Goal: Task Accomplishment & Management: Manage account settings

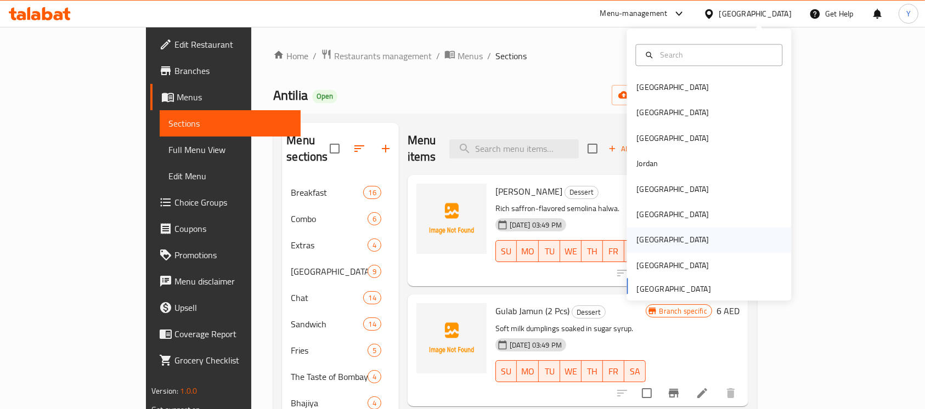
click at [674, 239] on div "Qatar" at bounding box center [709, 240] width 165 height 25
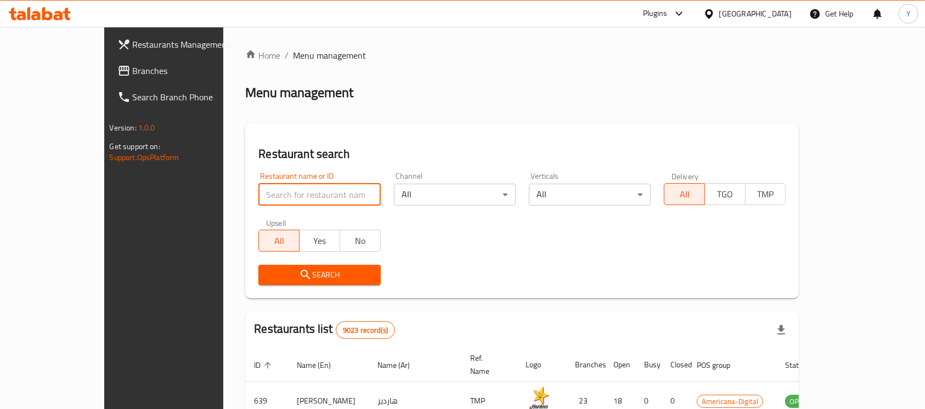
paste input "694776"
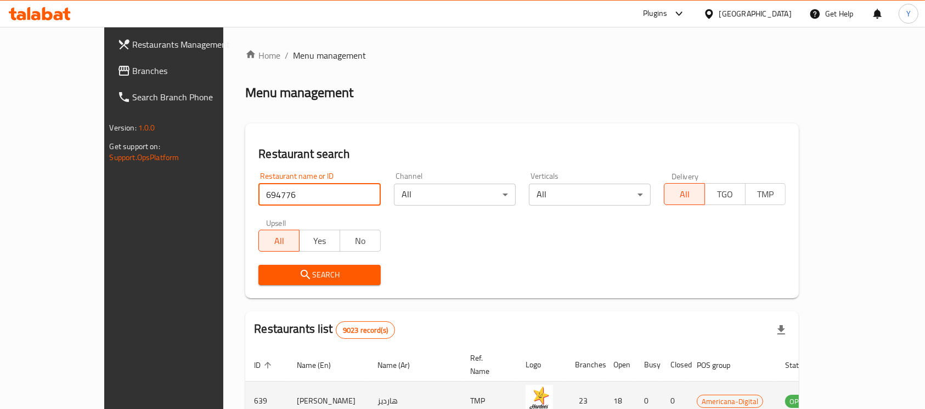
type input "694776"
click button "Search" at bounding box center [319, 275] width 122 height 20
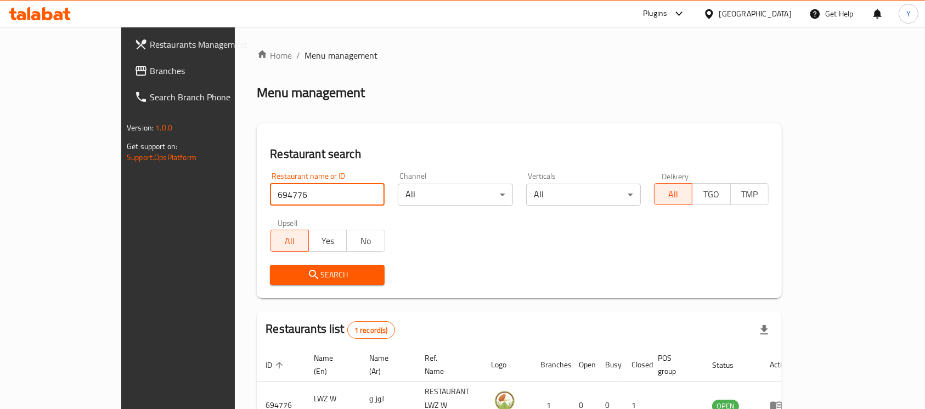
scroll to position [58, 0]
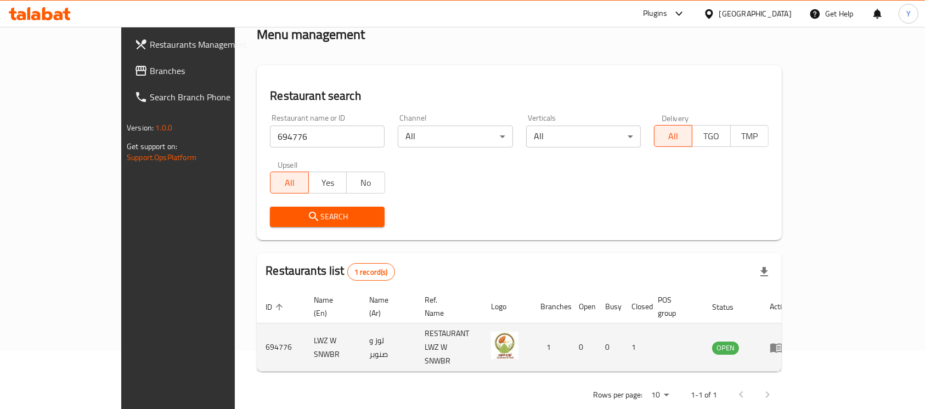
click at [799, 338] on td "enhanced table" at bounding box center [780, 348] width 38 height 48
click at [781, 346] on icon "enhanced table" at bounding box center [779, 348] width 4 height 4
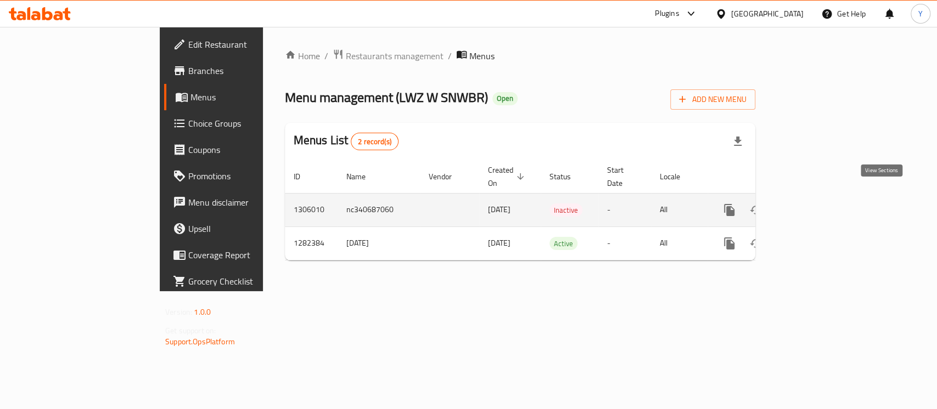
click at [815, 204] on icon "enhanced table" at bounding box center [808, 210] width 13 height 13
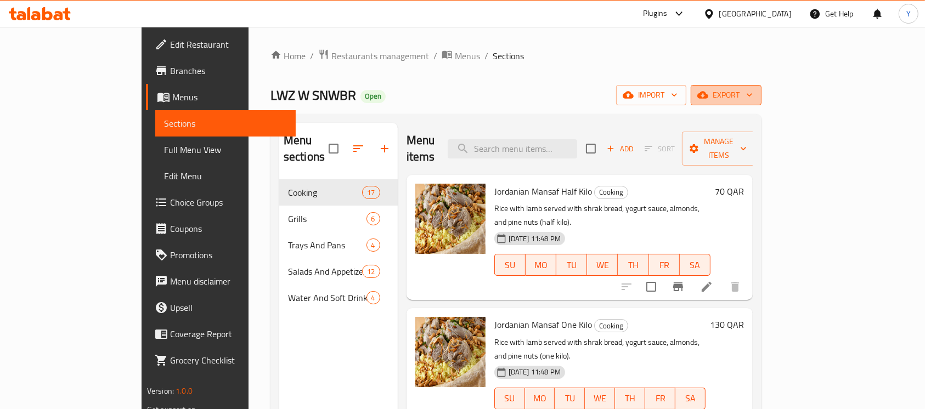
click at [753, 97] on span "export" at bounding box center [726, 95] width 53 height 14
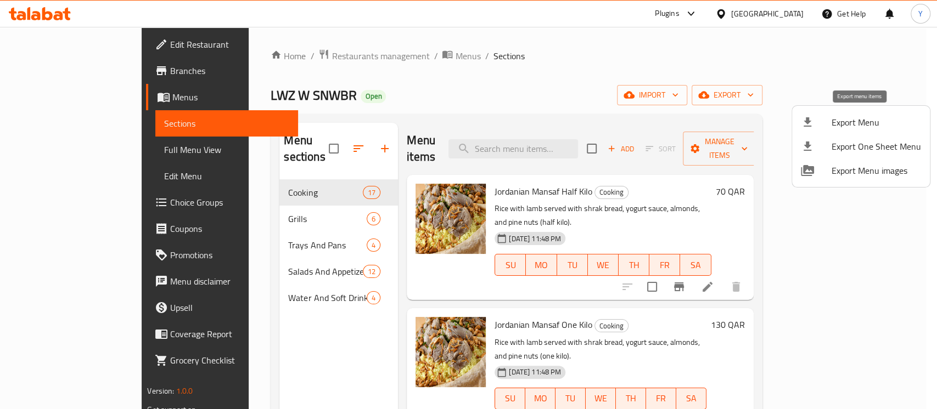
click at [849, 112] on li "Export Menu" at bounding box center [861, 122] width 138 height 24
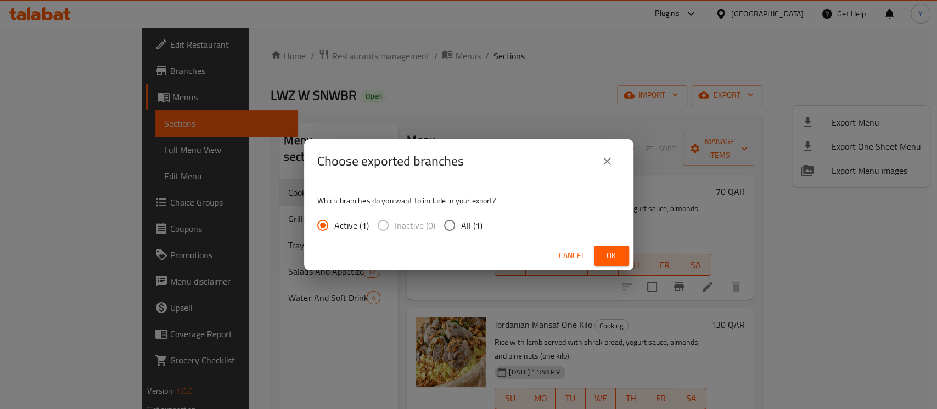
click at [468, 224] on span "All (1)" at bounding box center [471, 225] width 21 height 13
click at [461, 224] on input "All (1)" at bounding box center [449, 225] width 23 height 23
radio input "true"
click at [605, 251] on span "Ok" at bounding box center [612, 256] width 18 height 14
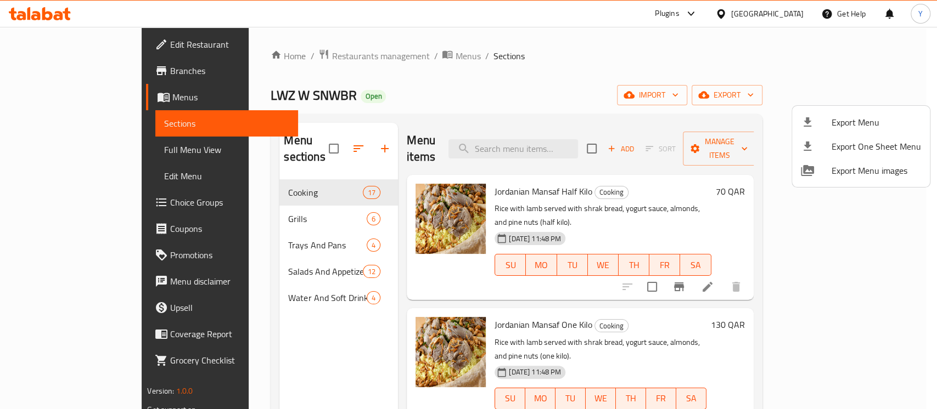
click at [540, 139] on div at bounding box center [468, 204] width 937 height 409
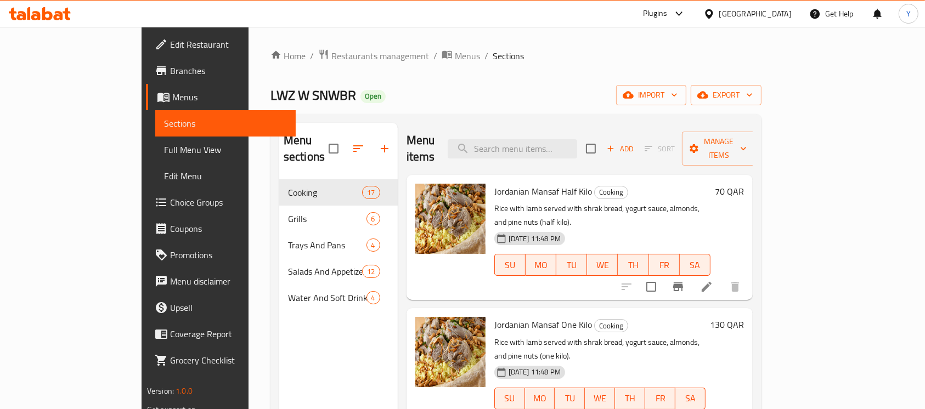
click at [540, 139] on input "search" at bounding box center [512, 148] width 129 height 19
paste input "Okra with Meat"
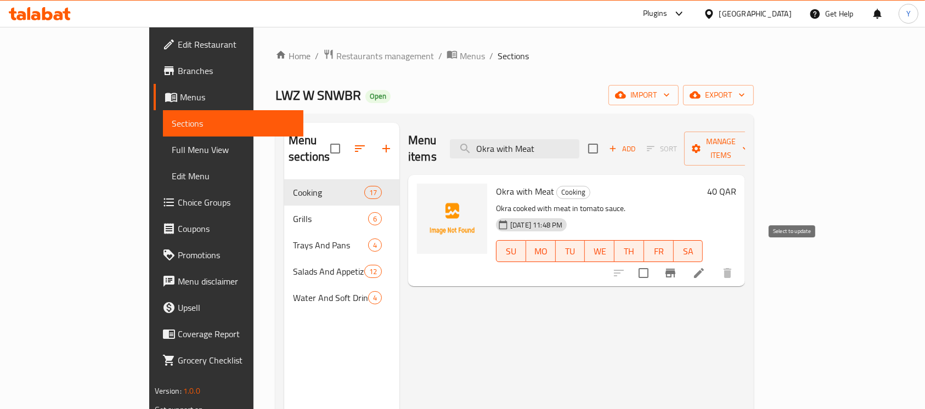
type input "Okra with Meat"
click at [655, 262] on input "checkbox" at bounding box center [643, 273] width 23 height 23
checkbox input "true"
click at [749, 138] on span "Manage items" at bounding box center [721, 148] width 56 height 27
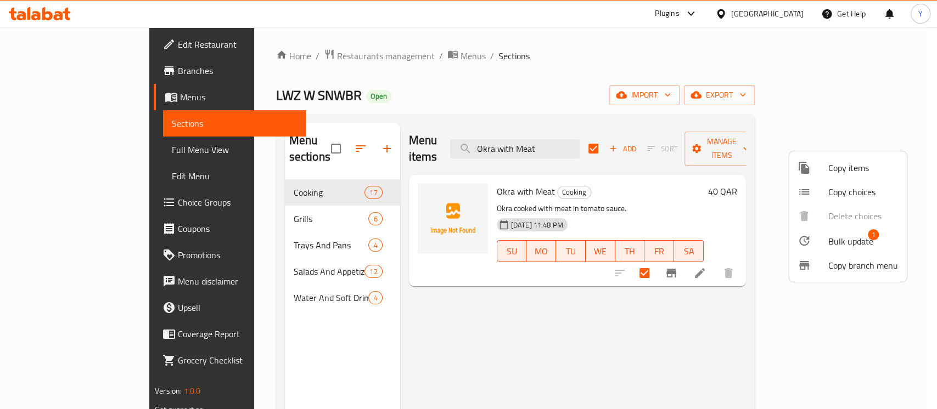
click at [595, 148] on div at bounding box center [468, 204] width 937 height 409
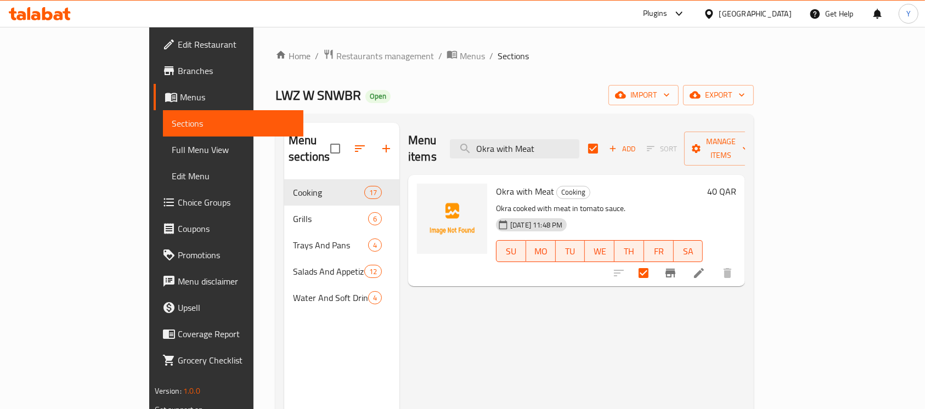
drag, startPoint x: 597, startPoint y: 143, endPoint x: 496, endPoint y: 140, distance: 101.5
click at [496, 140] on div "Menu items Okra with Meat Add Sort Manage items" at bounding box center [576, 149] width 337 height 52
paste input "White Beans with Meat"
type input "White Beans with Meat"
checkbox input "false"
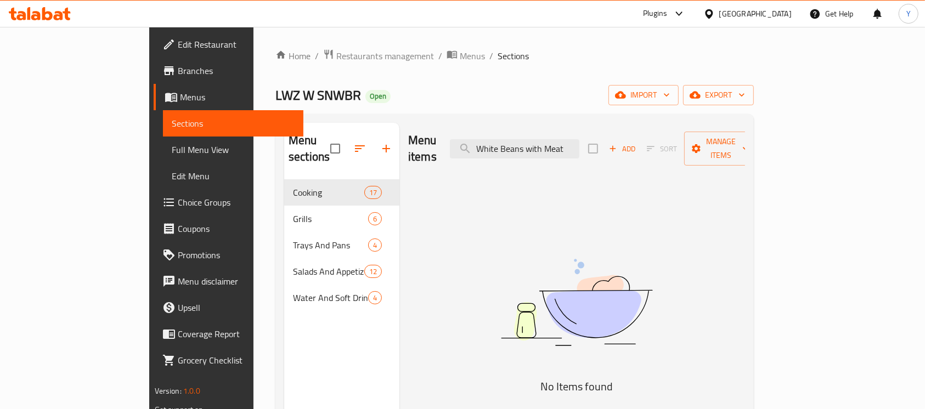
type input "White Beans with Meat"
checkbox input "true"
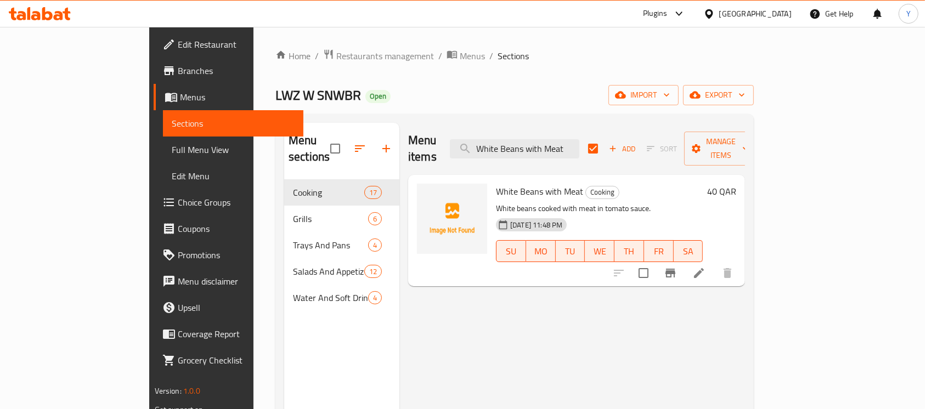
type input "White Beans with Meat"
click at [655, 262] on input "checkbox" at bounding box center [643, 273] width 23 height 23
checkbox input "true"
checkbox input "false"
click at [749, 135] on span "Manage items" at bounding box center [721, 148] width 56 height 27
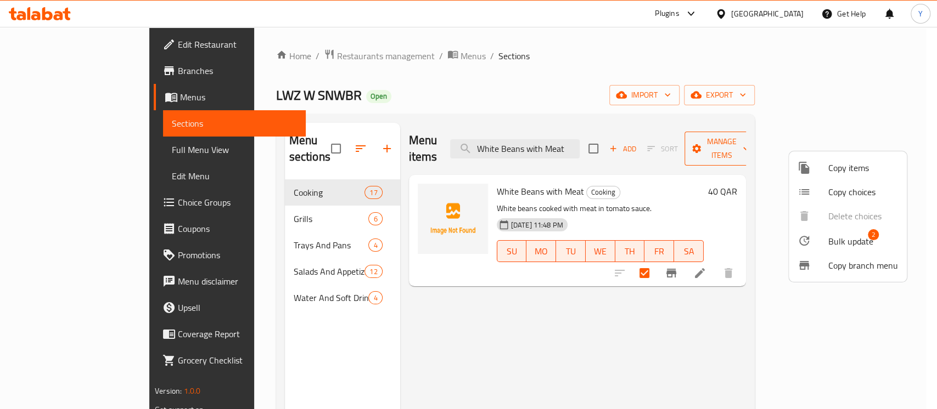
click at [813, 134] on div at bounding box center [468, 204] width 937 height 409
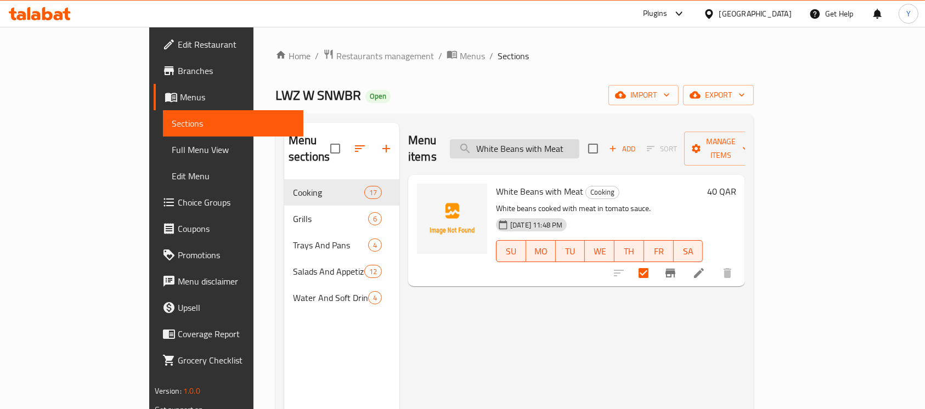
click at [573, 144] on input "White Beans with Meat" at bounding box center [514, 148] width 129 height 19
paste input "Molokhia with Chicken"
type input "Molokhia with Chicken"
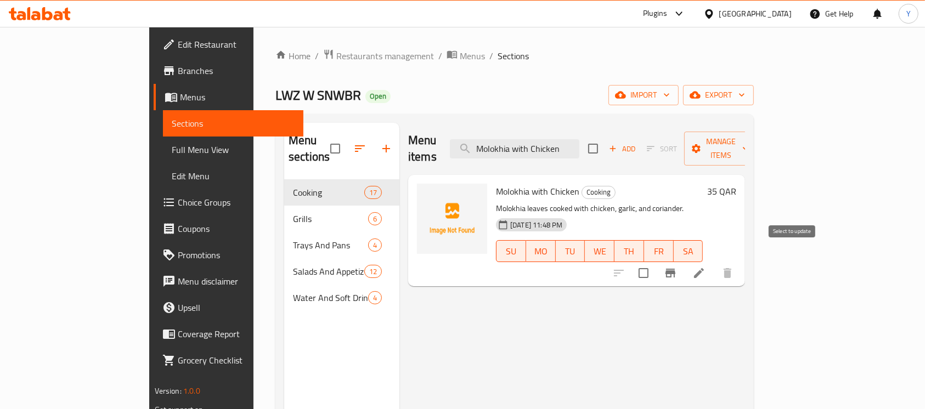
click at [655, 262] on input "checkbox" at bounding box center [643, 273] width 23 height 23
checkbox input "true"
drag, startPoint x: 611, startPoint y: 142, endPoint x: 515, endPoint y: 140, distance: 96.6
click at [515, 140] on input "Molokhia with Chicken" at bounding box center [514, 148] width 129 height 19
paste input "Shish Barak with Yogurt"
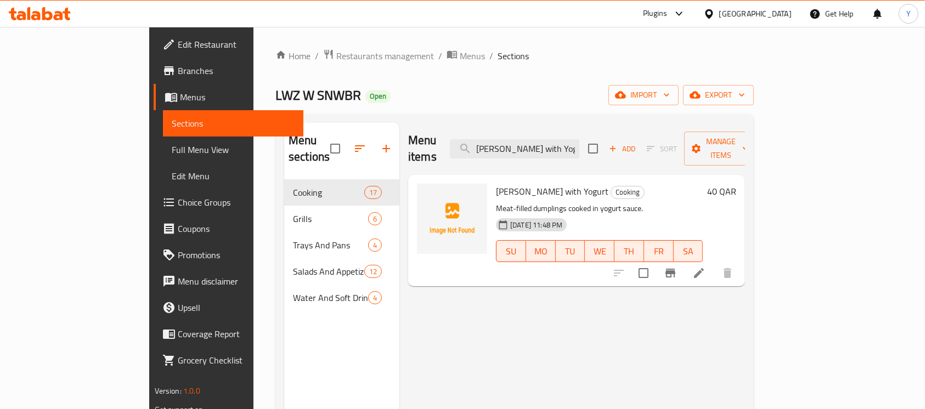
type input "Shish Barak with Yogurt"
drag, startPoint x: 790, startPoint y: 261, endPoint x: 707, endPoint y: 272, distance: 84.1
click at [655, 262] on input "checkbox" at bounding box center [643, 273] width 23 height 23
checkbox input "true"
click at [552, 126] on div "Menu items Shish Barak with Yogurt Add Sort Manage items" at bounding box center [576, 149] width 337 height 52
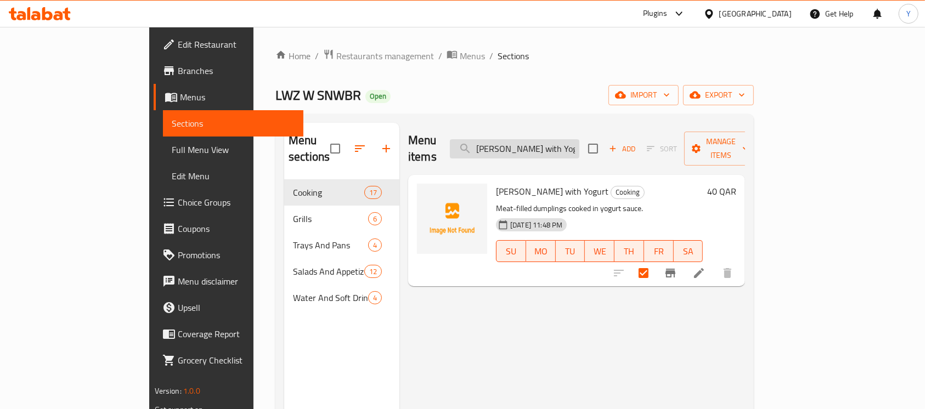
click at [545, 140] on input "Shish Barak with Yogurt" at bounding box center [514, 148] width 129 height 19
paste input "Orange Juice"
type input "Orange Juice"
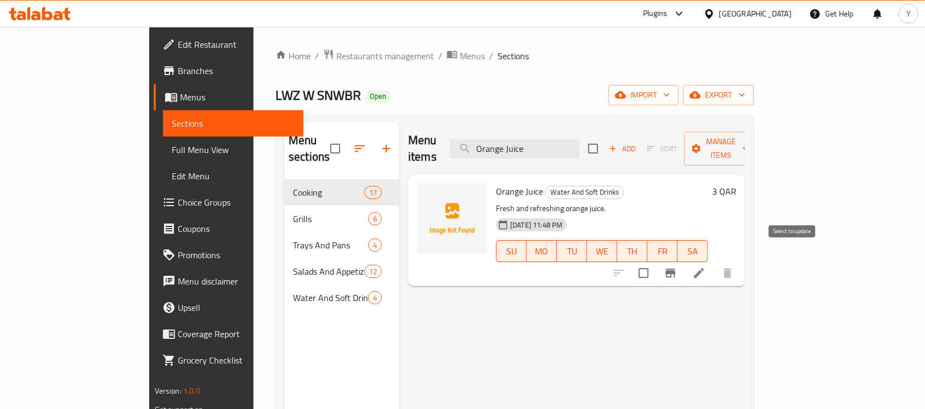
click at [655, 262] on input "checkbox" at bounding box center [643, 273] width 23 height 23
click at [749, 146] on span "Manage items" at bounding box center [721, 148] width 56 height 27
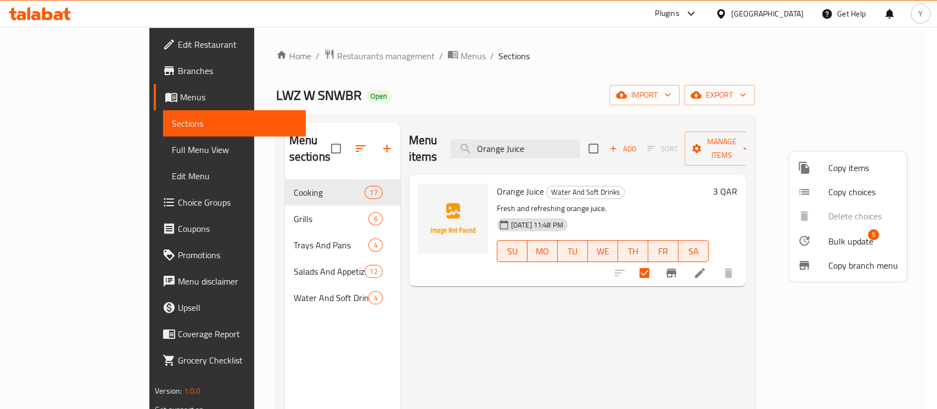
click at [824, 245] on div at bounding box center [812, 240] width 31 height 13
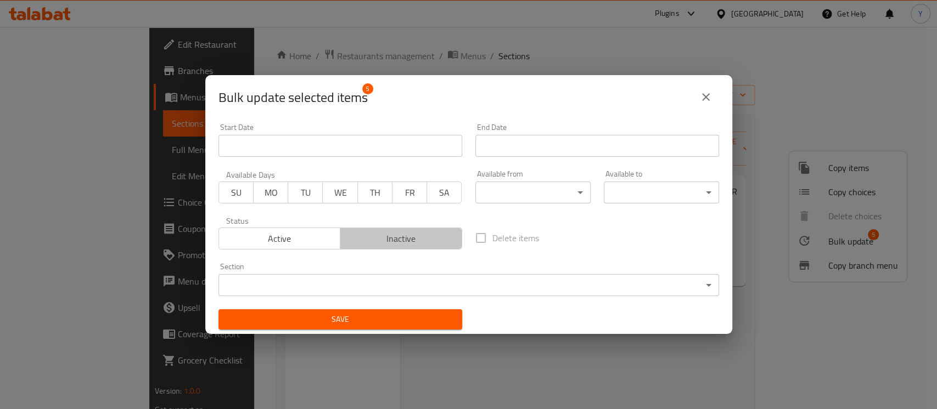
click at [401, 244] on span "Inactive" at bounding box center [401, 239] width 113 height 16
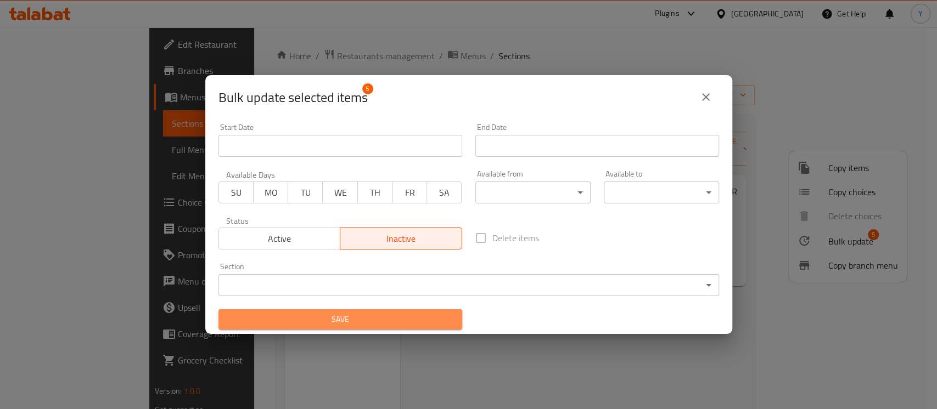
click at [386, 329] on button "Save" at bounding box center [340, 319] width 244 height 20
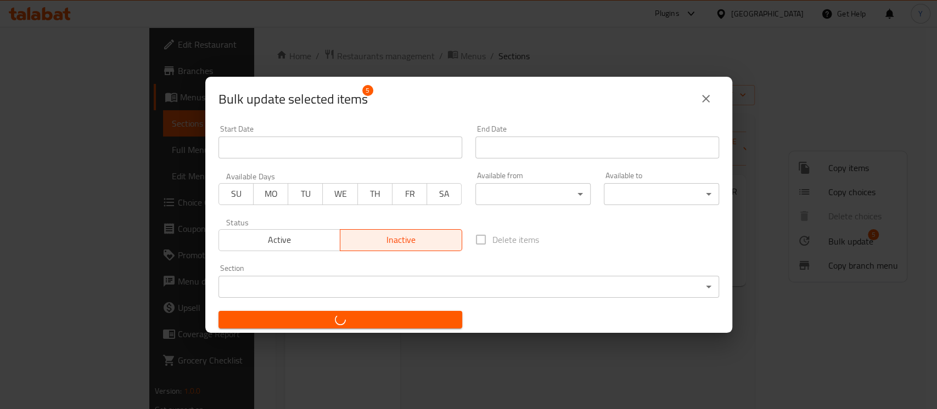
checkbox input "false"
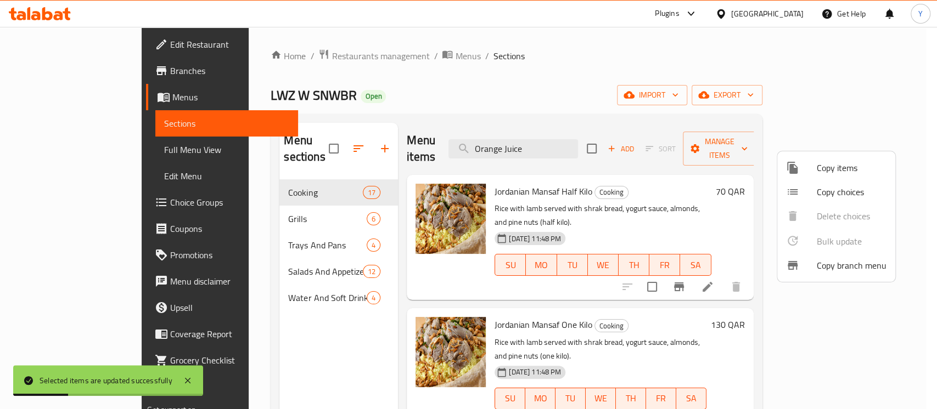
click at [584, 139] on div at bounding box center [468, 204] width 937 height 409
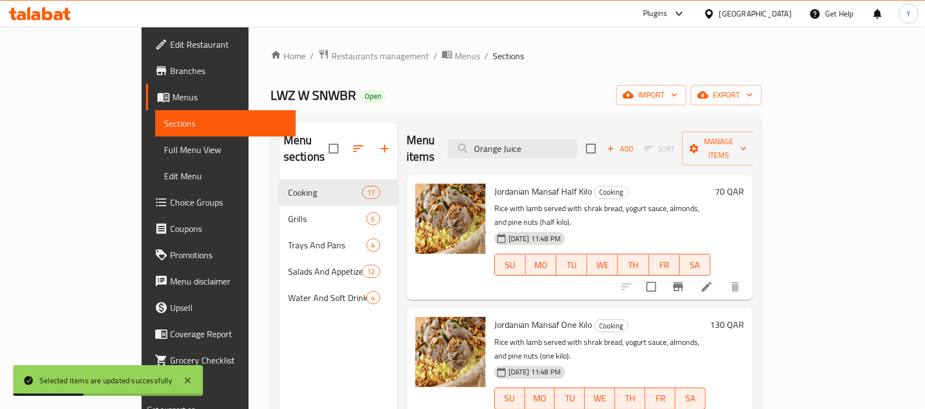
click at [577, 139] on input "Orange Juice" at bounding box center [512, 148] width 129 height 19
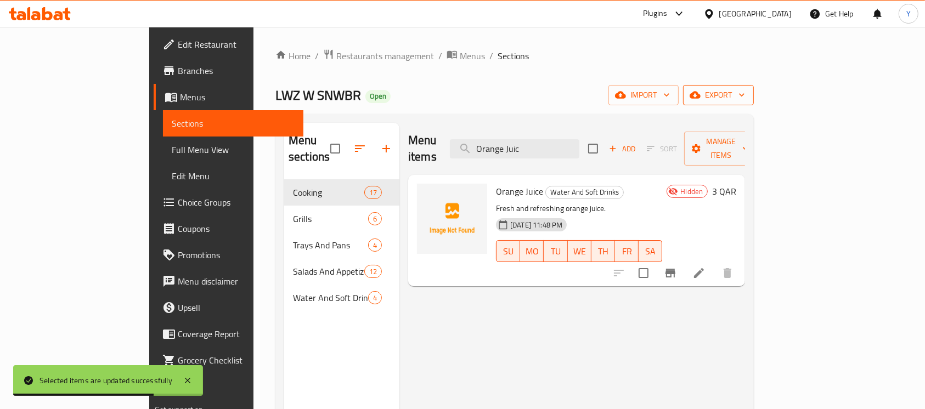
type input "Orange Juic"
click at [754, 103] on button "export" at bounding box center [718, 95] width 71 height 20
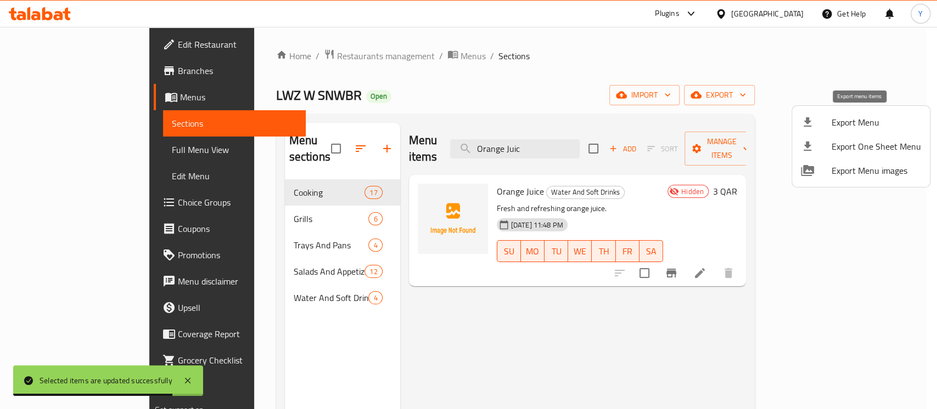
click at [869, 120] on span "Export Menu" at bounding box center [875, 122] width 89 height 13
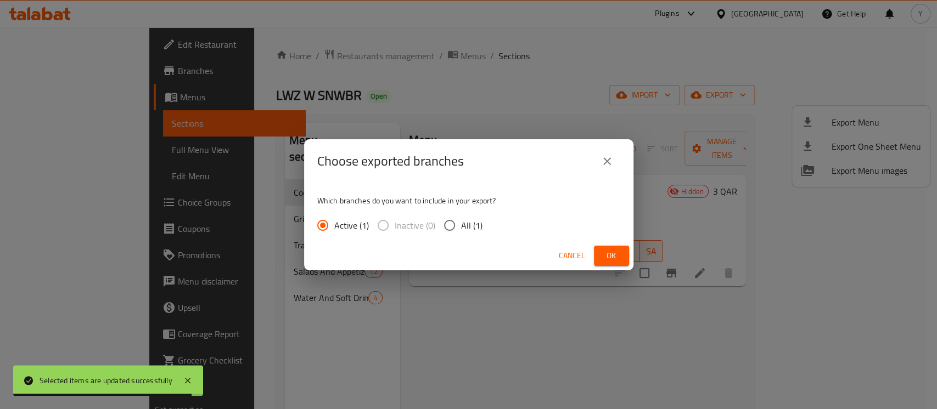
click at [441, 228] on input "All (1)" at bounding box center [449, 225] width 23 height 23
radio input "true"
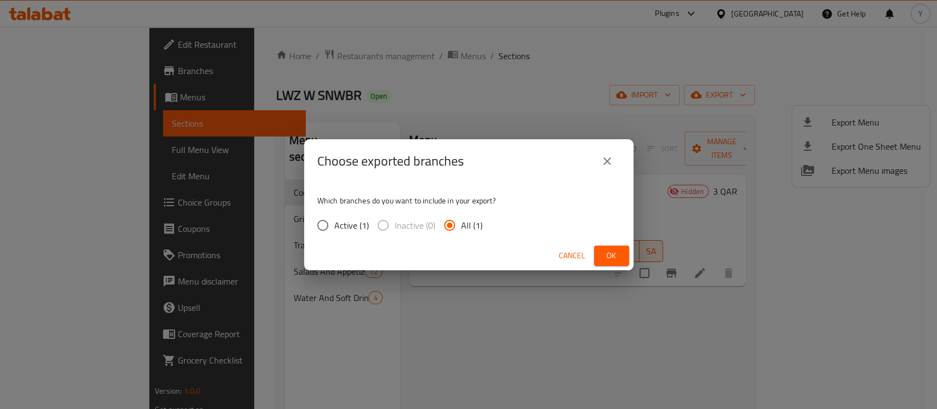
click at [622, 252] on button "Ok" at bounding box center [611, 256] width 35 height 20
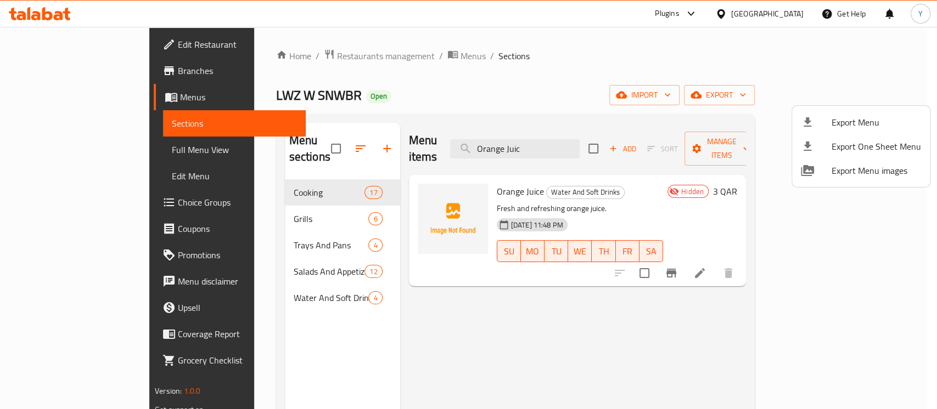
click at [364, 57] on div at bounding box center [468, 204] width 937 height 409
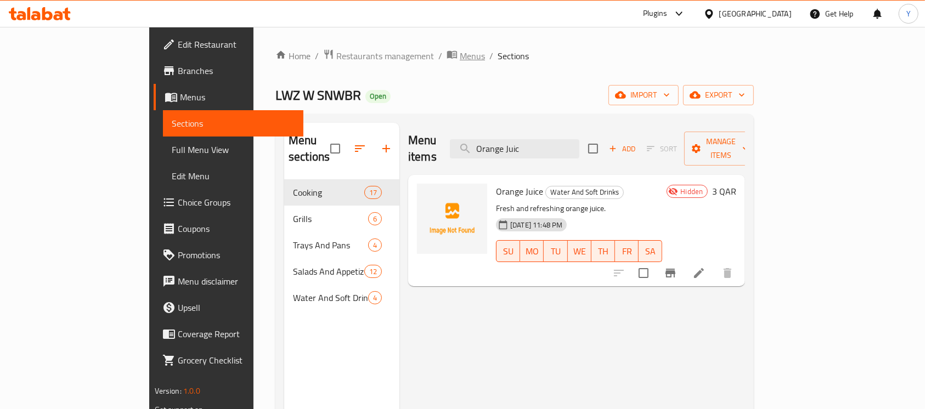
click at [460, 57] on span "Menus" at bounding box center [472, 55] width 25 height 13
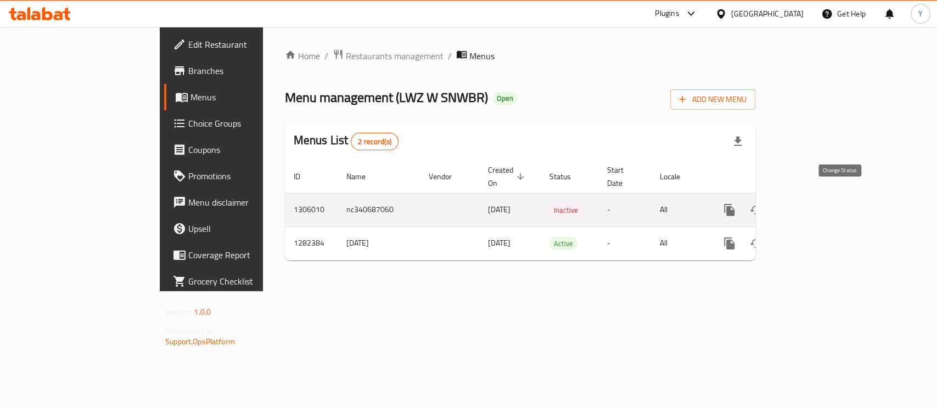
click at [762, 206] on icon "enhanced table" at bounding box center [756, 210] width 12 height 9
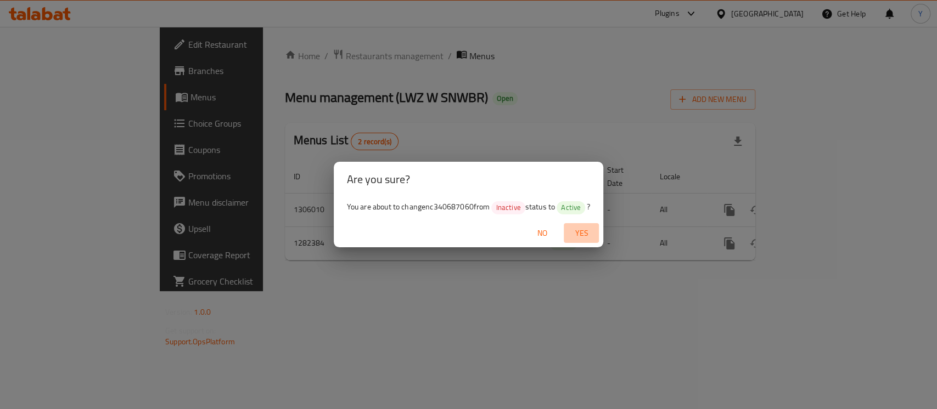
click at [583, 227] on span "Yes" at bounding box center [581, 234] width 26 height 14
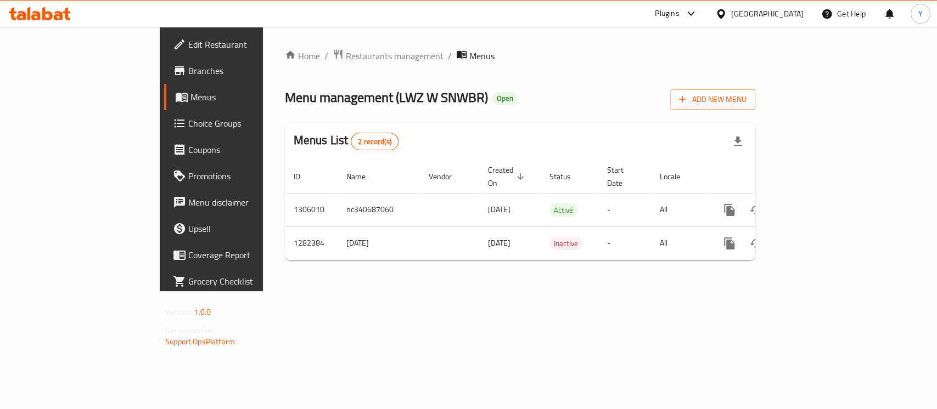
click at [778, 3] on div "Qatar" at bounding box center [759, 14] width 106 height 26
click at [731, 9] on div at bounding box center [723, 14] width 16 height 12
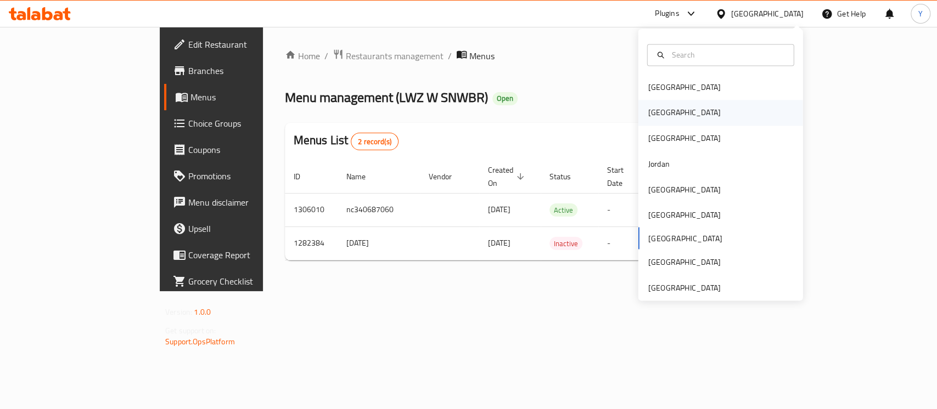
click at [746, 103] on div "[GEOGRAPHIC_DATA]" at bounding box center [720, 112] width 165 height 25
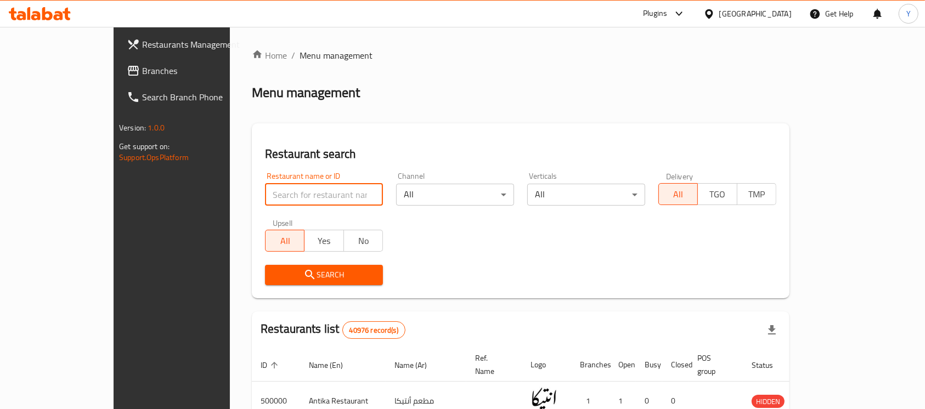
paste input "637471"
type input "637471"
click button "Search" at bounding box center [324, 275] width 118 height 20
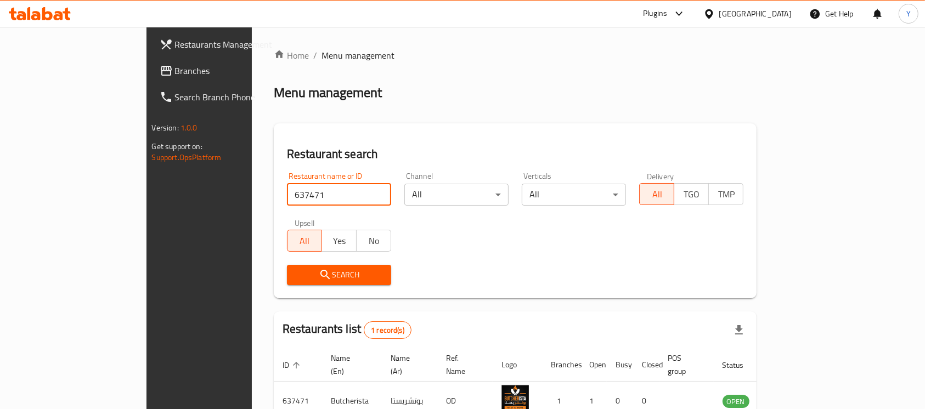
scroll to position [58, 0]
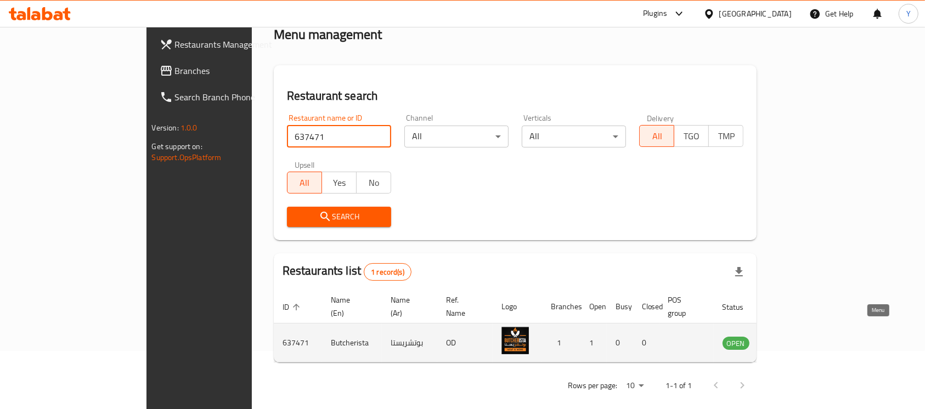
click at [793, 339] on icon "enhanced table" at bounding box center [787, 343] width 12 height 9
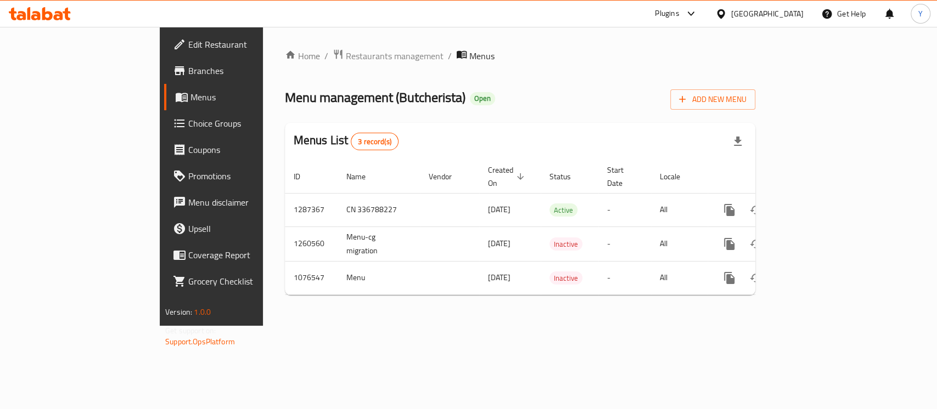
drag, startPoint x: 36, startPoint y: 70, endPoint x: 36, endPoint y: 80, distance: 9.9
click at [188, 71] on span "Branches" at bounding box center [247, 70] width 119 height 13
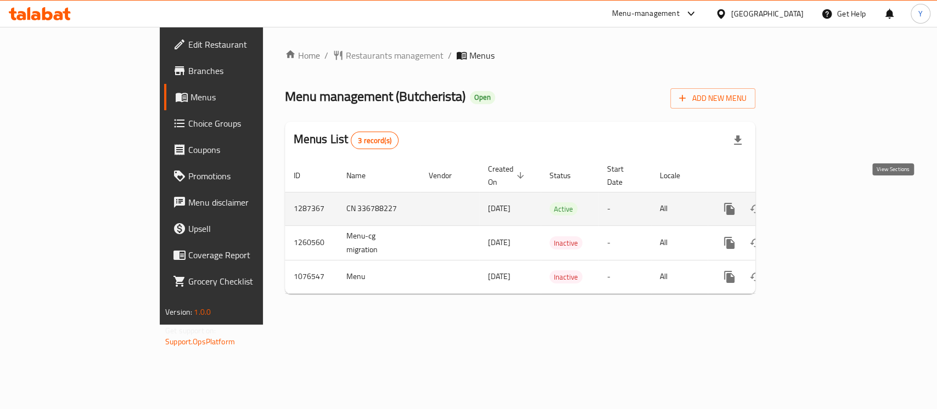
click at [813, 204] on icon "enhanced table" at bounding box center [808, 209] width 10 height 10
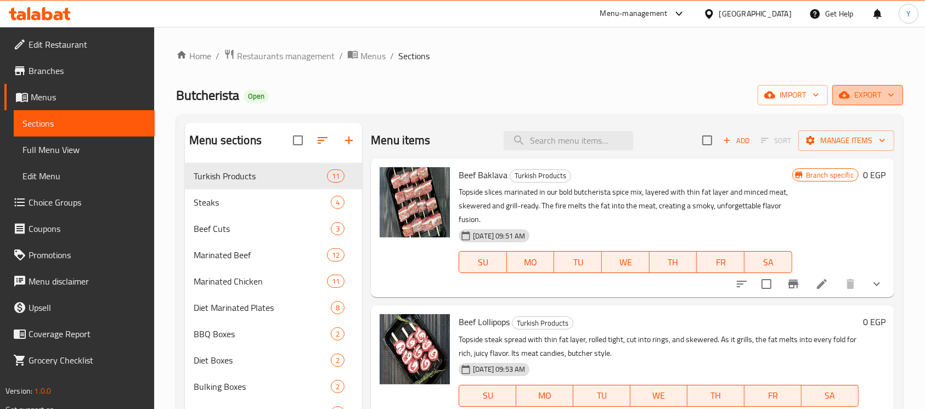
click at [868, 98] on span "export" at bounding box center [867, 95] width 53 height 14
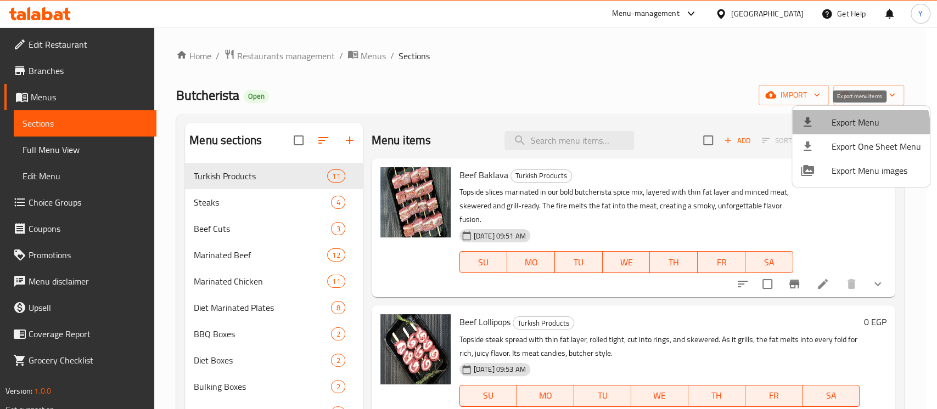
click at [849, 129] on span "Export Menu" at bounding box center [875, 122] width 89 height 13
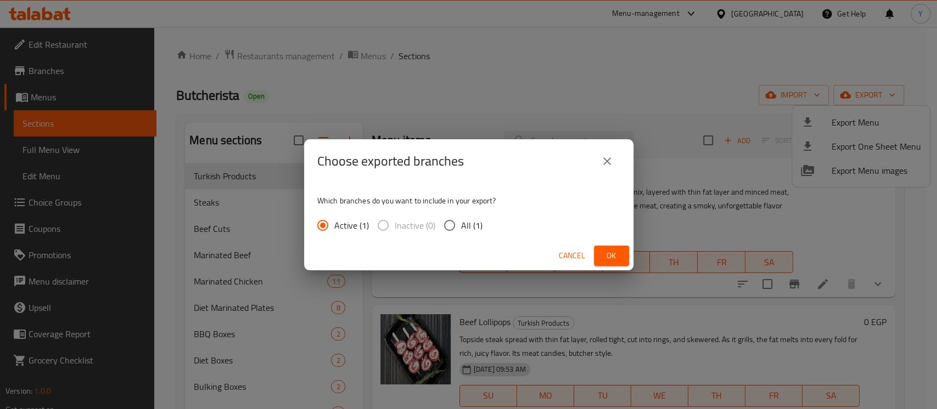
click at [597, 247] on button "Ok" at bounding box center [611, 256] width 35 height 20
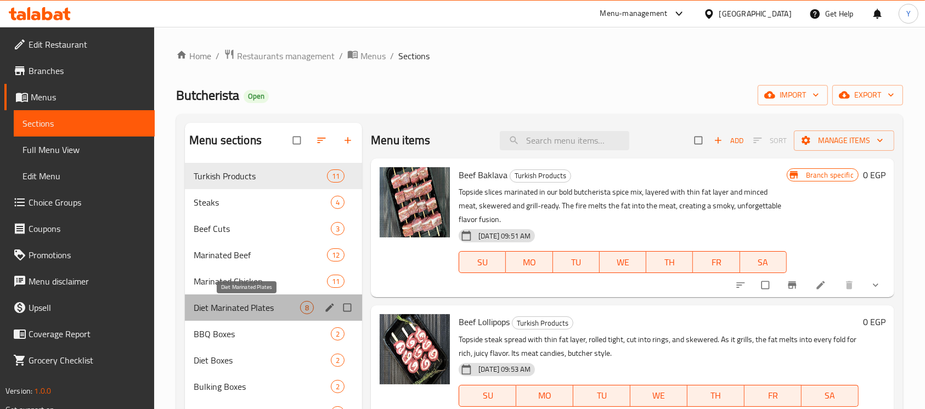
click at [281, 311] on span "Diet Marinated Plates" at bounding box center [247, 307] width 106 height 13
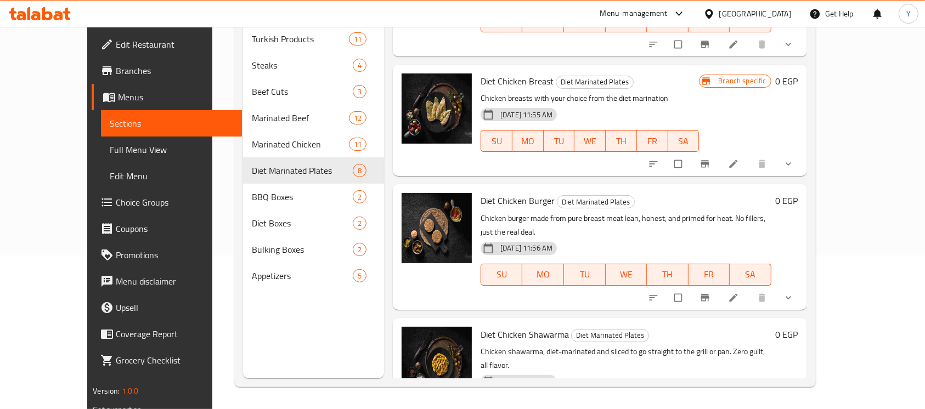
scroll to position [509, 0]
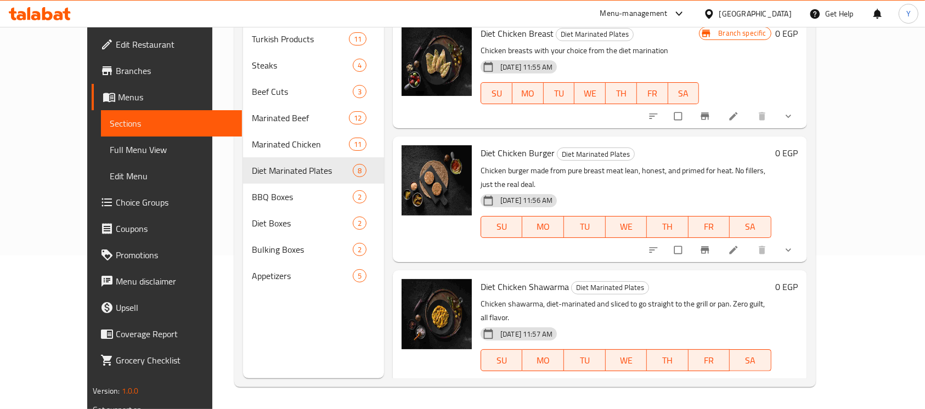
click at [518, 279] on span "Diet Chicken Shawarma" at bounding box center [525, 287] width 88 height 16
click at [794, 378] on icon "show more" at bounding box center [788, 383] width 11 height 11
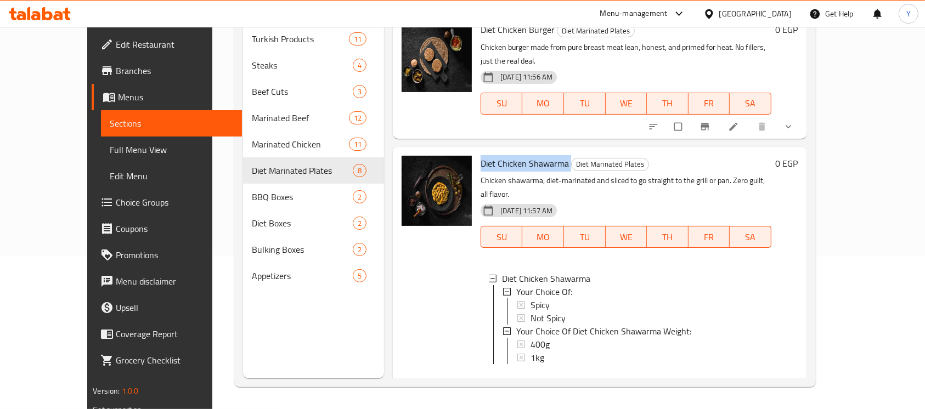
scroll to position [655, 0]
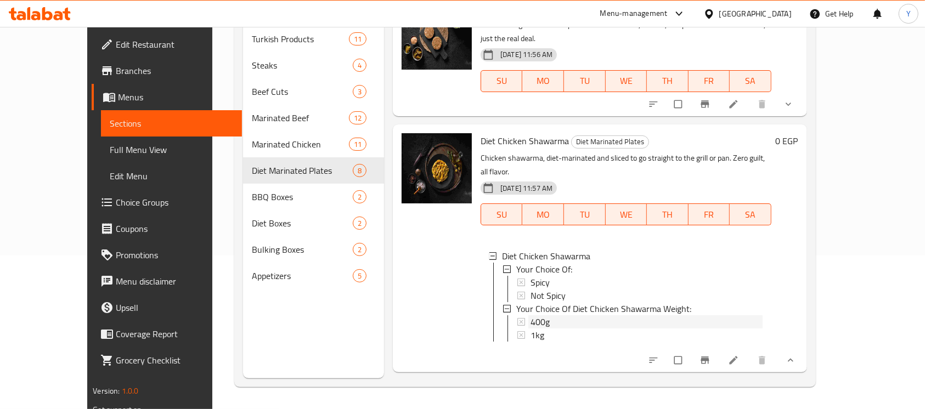
click at [691, 316] on div "400g" at bounding box center [647, 322] width 232 height 13
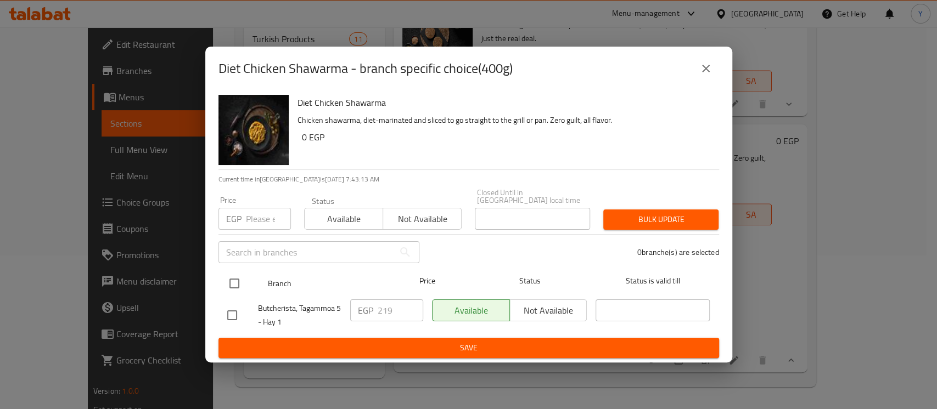
click at [232, 284] on input "checkbox" at bounding box center [234, 283] width 23 height 23
checkbox input "true"
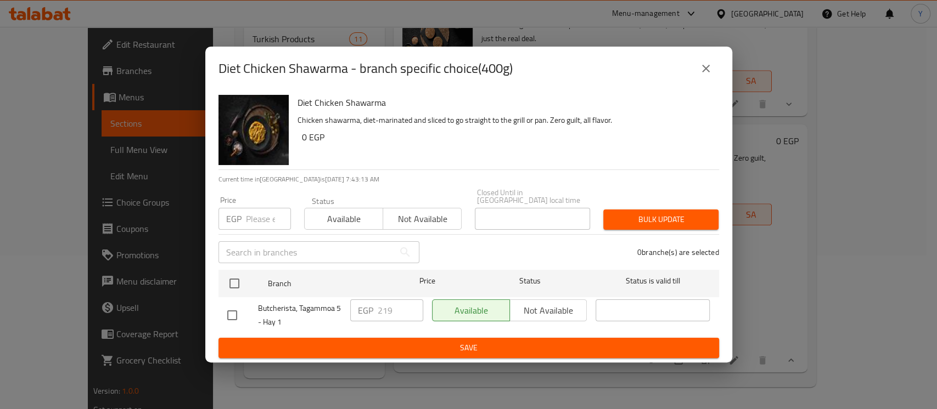
checkbox input "true"
click at [268, 213] on input "number" at bounding box center [268, 219] width 45 height 22
type input "179"
click at [611, 215] on button "Bulk update" at bounding box center [660, 220] width 115 height 20
click at [703, 71] on icon "close" at bounding box center [706, 69] width 8 height 8
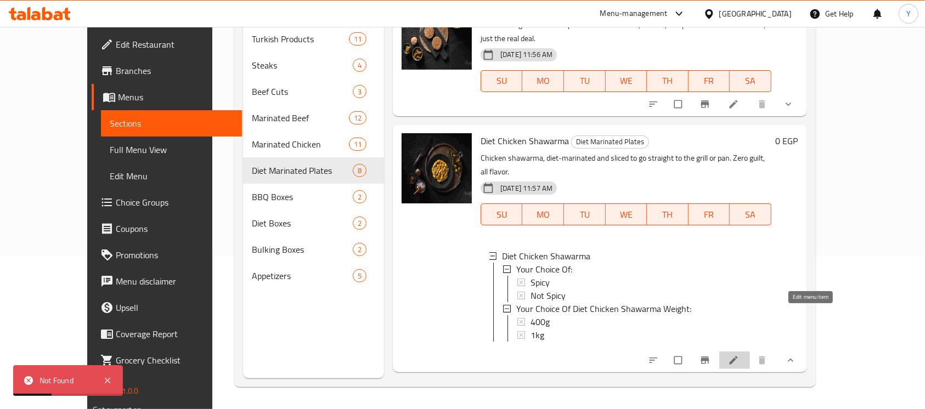
click at [737, 357] on icon at bounding box center [733, 361] width 8 height 8
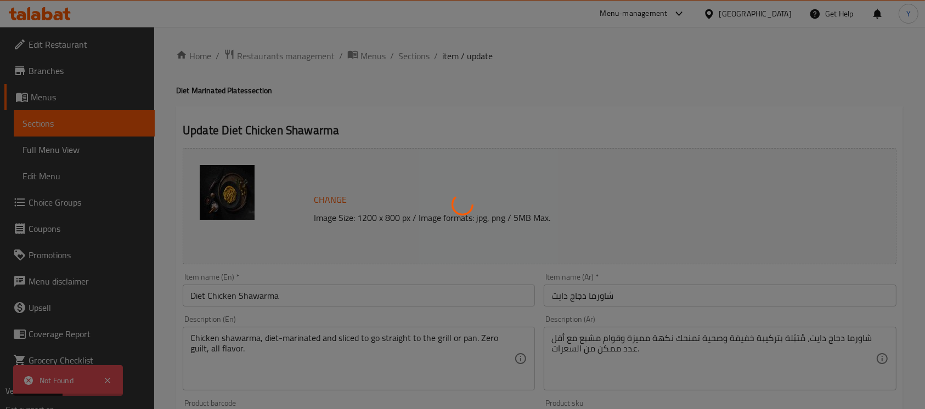
type input "إختيارك من:"
type input "1"
type input "اختيارك من وزن شاورما دجاج دايت:"
type input "1"
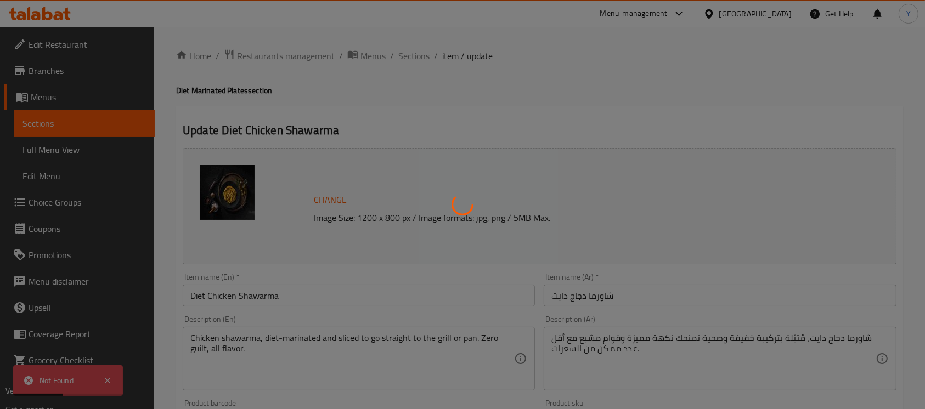
type input "1"
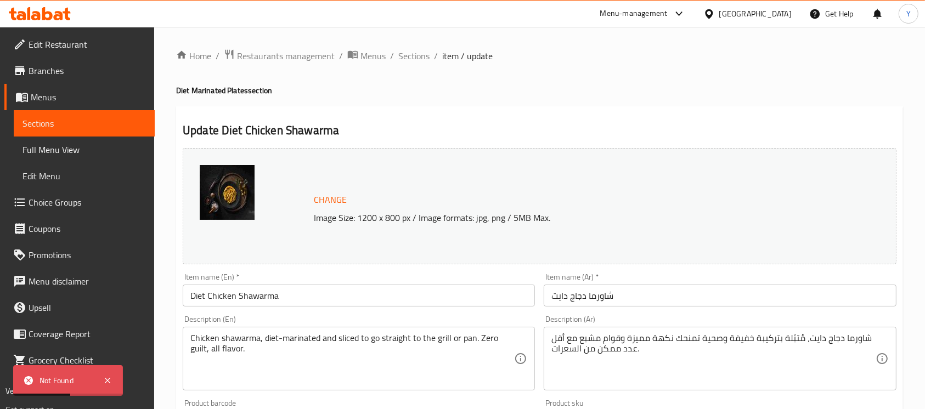
scroll to position [444, 0]
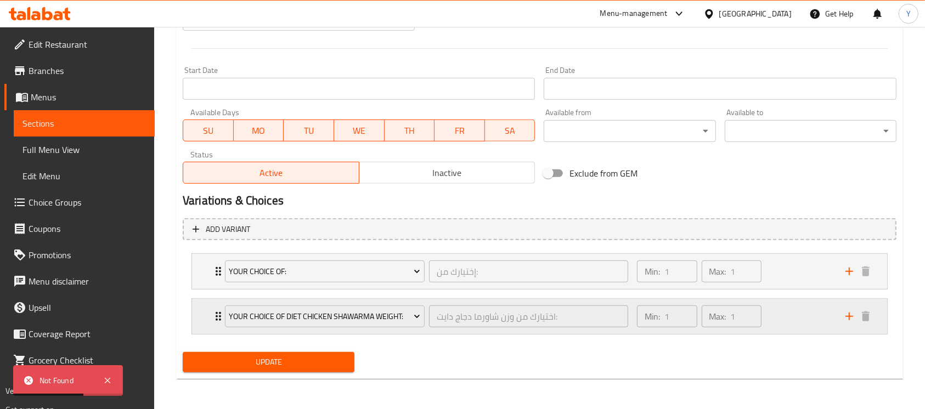
click at [793, 318] on div "Min: 1 ​ Max: 1 ​" at bounding box center [734, 316] width 209 height 35
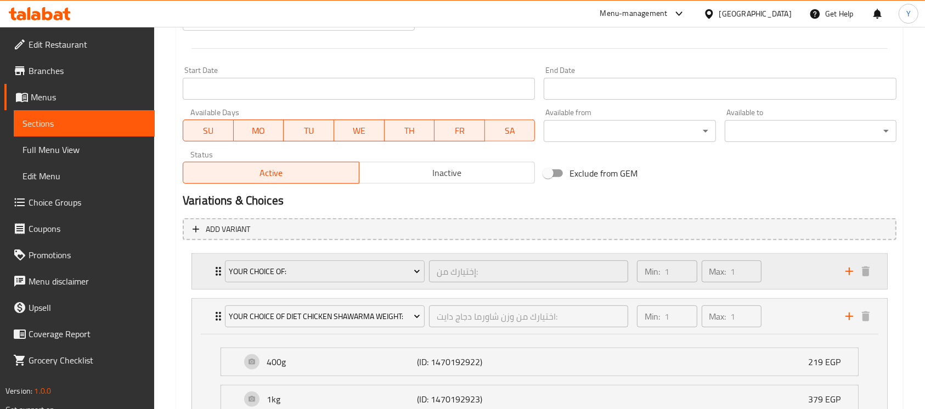
click at [784, 271] on div "Min: 1 ​ Max: 1 ​" at bounding box center [734, 271] width 209 height 35
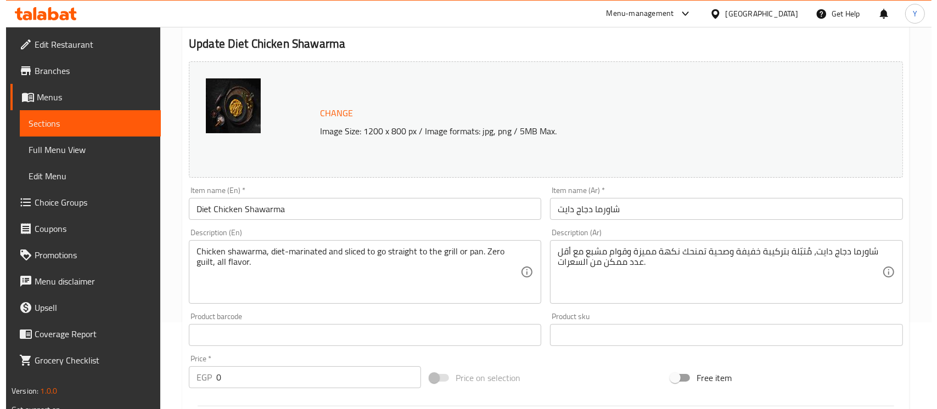
scroll to position [0, 0]
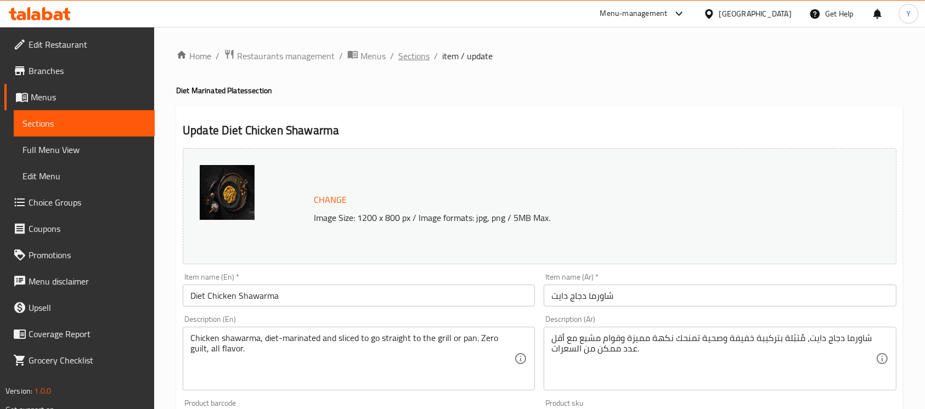
click at [407, 58] on span "Sections" at bounding box center [413, 55] width 31 height 13
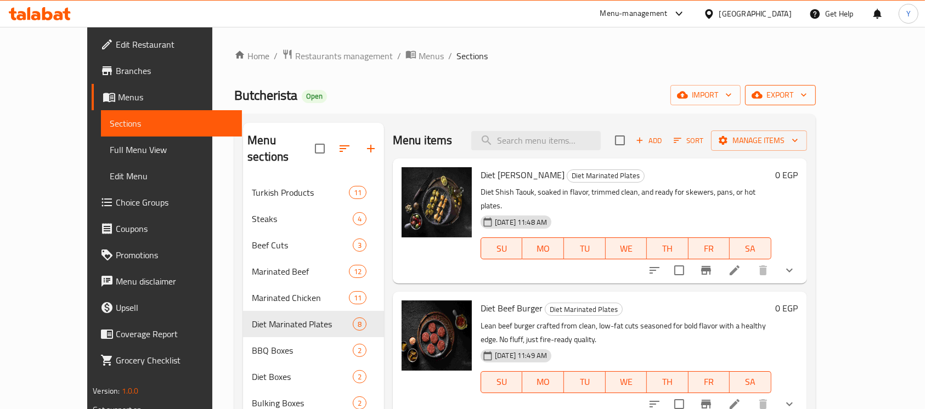
click at [816, 102] on button "export" at bounding box center [780, 95] width 71 height 20
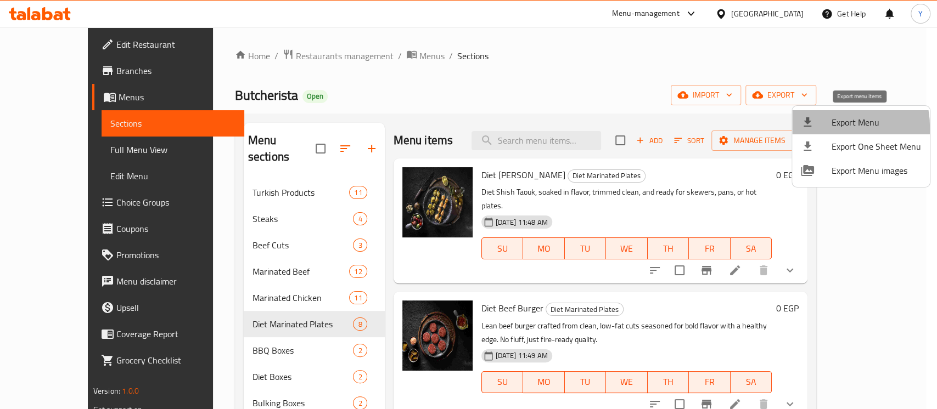
click at [814, 129] on li "Export Menu" at bounding box center [861, 122] width 138 height 24
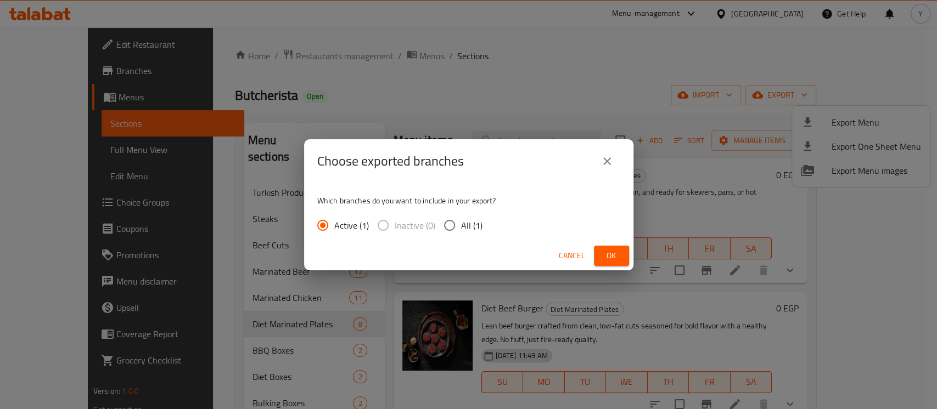
click at [476, 219] on span "All (1)" at bounding box center [471, 225] width 21 height 13
click at [461, 218] on input "All (1)" at bounding box center [449, 225] width 23 height 23
radio input "true"
click at [621, 257] on button "Ok" at bounding box center [611, 256] width 35 height 20
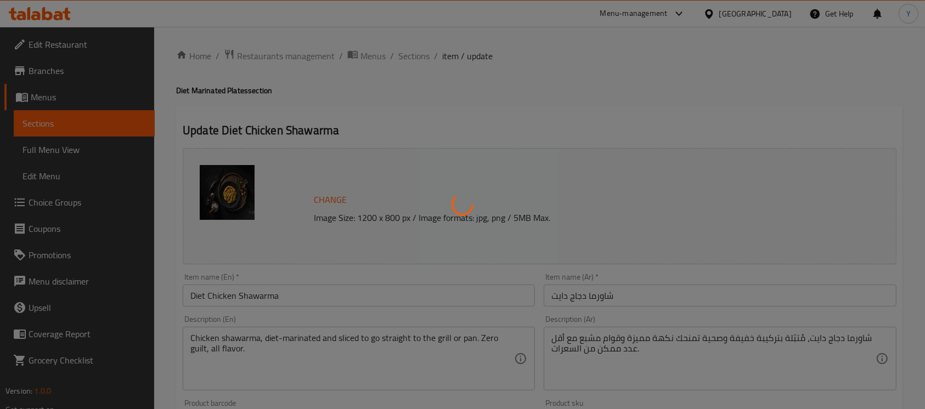
type input "إختيارك من:"
type input "1"
type input "اختيارك من وزن شاورما دجاج دايت:"
type input "1"
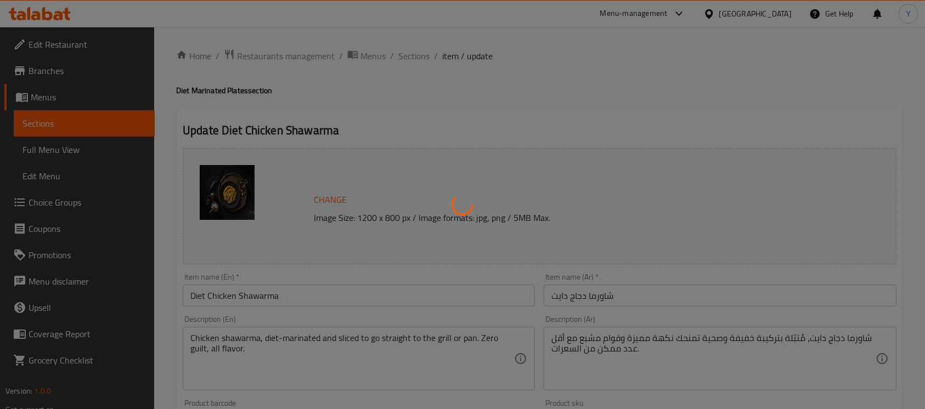
type input "1"
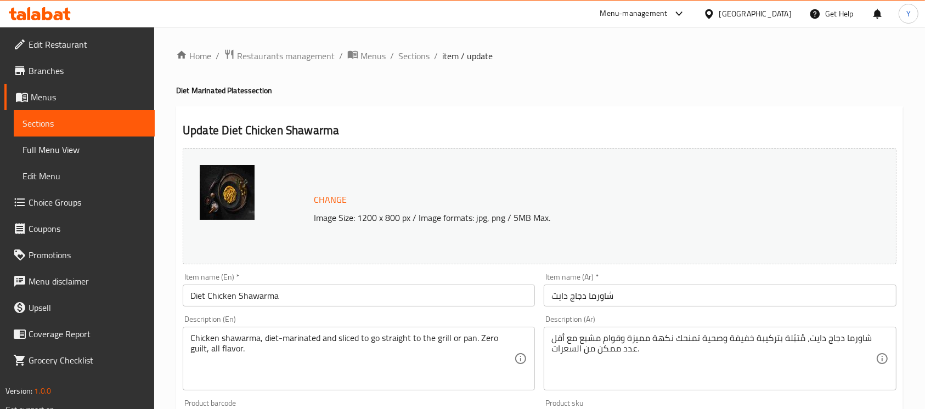
click at [92, 203] on span "Choice Groups" at bounding box center [87, 202] width 117 height 13
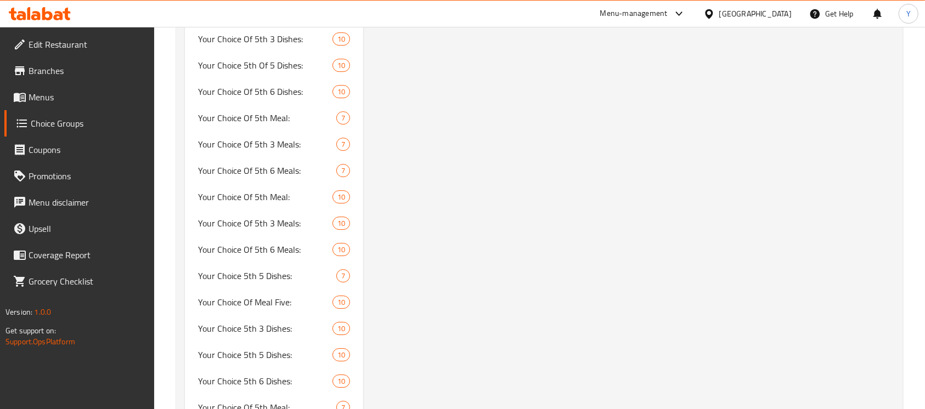
scroll to position [5297, 0]
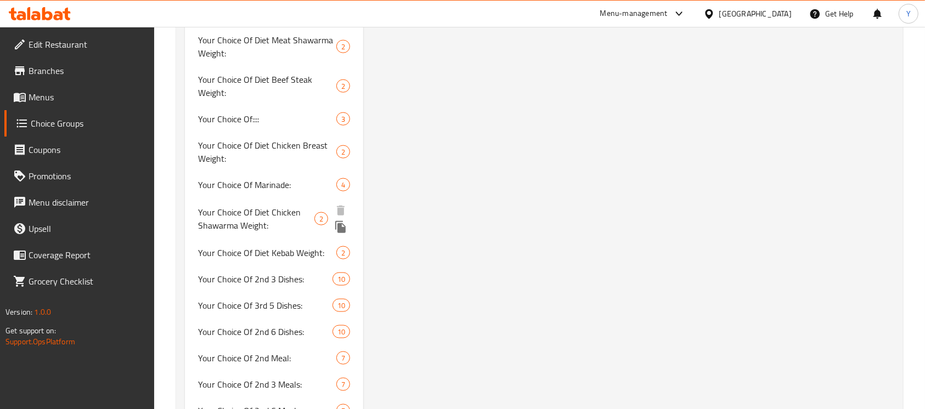
scroll to position [1299, 0]
click at [295, 205] on span "Your Choice Of Diet Chicken Shawarma Weight:" at bounding box center [256, 218] width 116 height 26
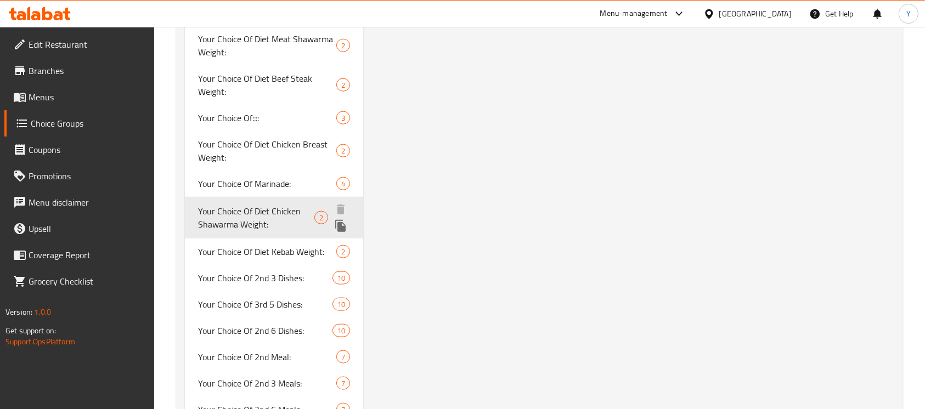
type input "Your Choice Of Diet Chicken Shawarma Weight:"
type input "اختيارك من وزن شاورما دجاج دايت:"
type input "1"
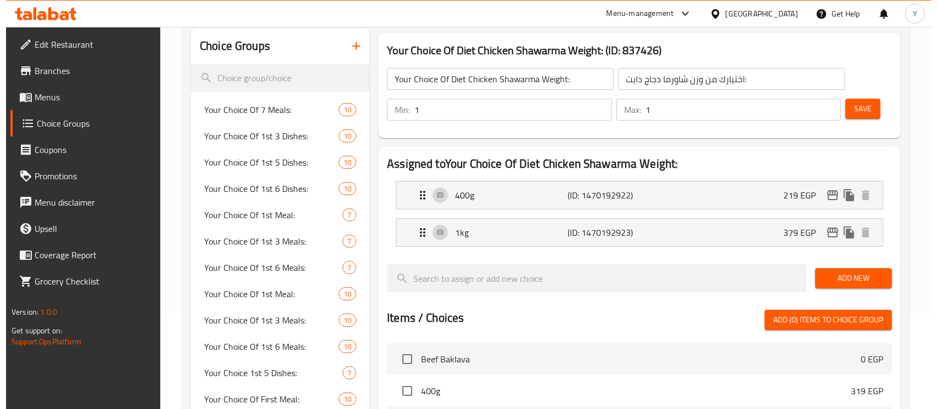
scroll to position [0, 0]
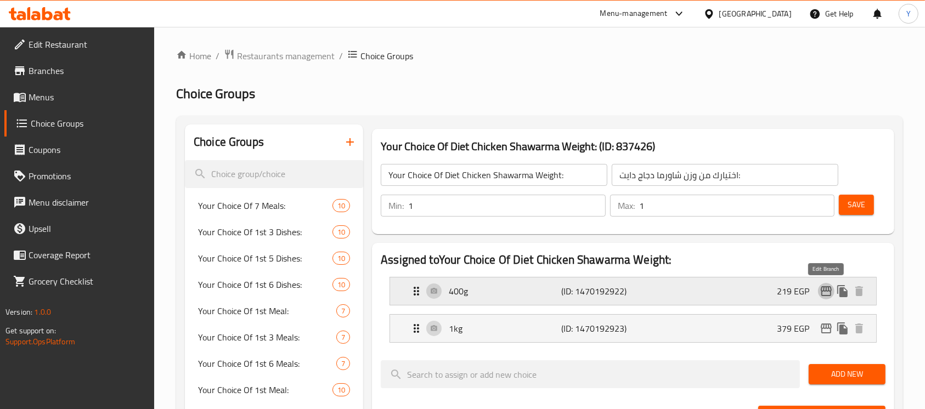
click at [824, 293] on icon "edit" at bounding box center [826, 291] width 13 height 13
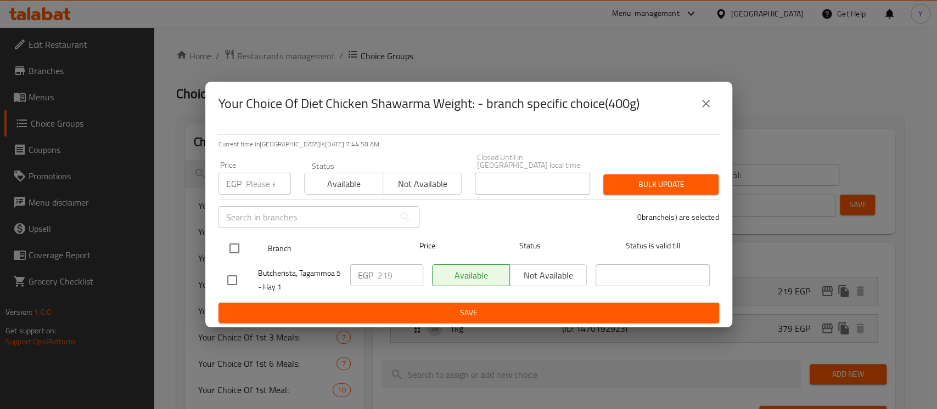
click at [241, 245] on input "checkbox" at bounding box center [234, 248] width 23 height 23
checkbox input "true"
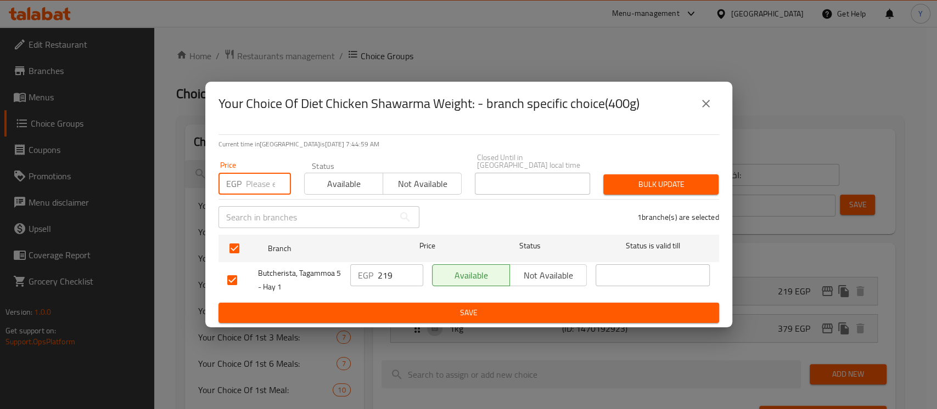
click at [250, 174] on input "number" at bounding box center [268, 184] width 45 height 22
type input "179"
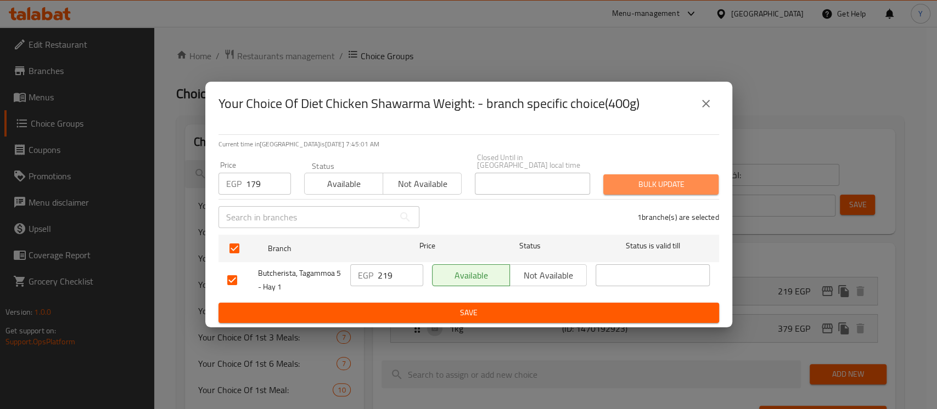
click at [617, 178] on span "Bulk update" at bounding box center [661, 185] width 98 height 14
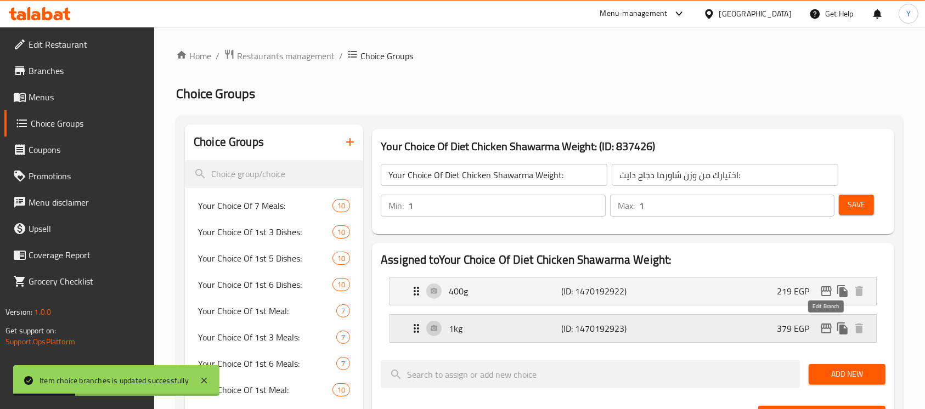
click at [822, 327] on icon "edit" at bounding box center [826, 328] width 13 height 13
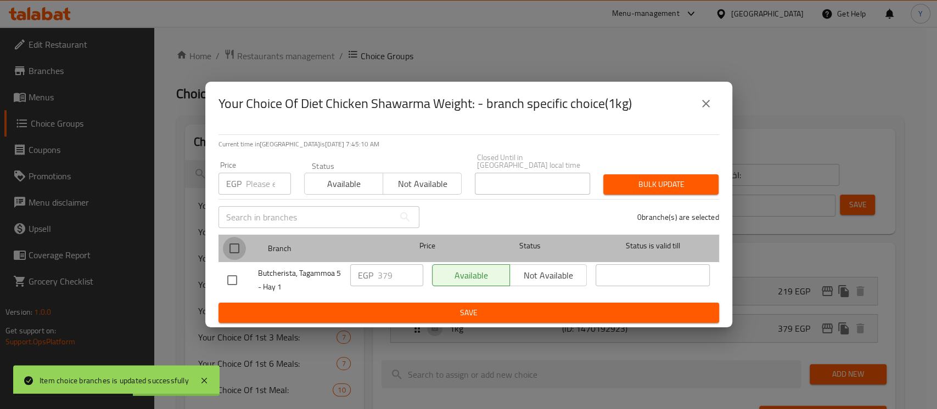
click at [228, 245] on input "checkbox" at bounding box center [234, 248] width 23 height 23
checkbox input "true"
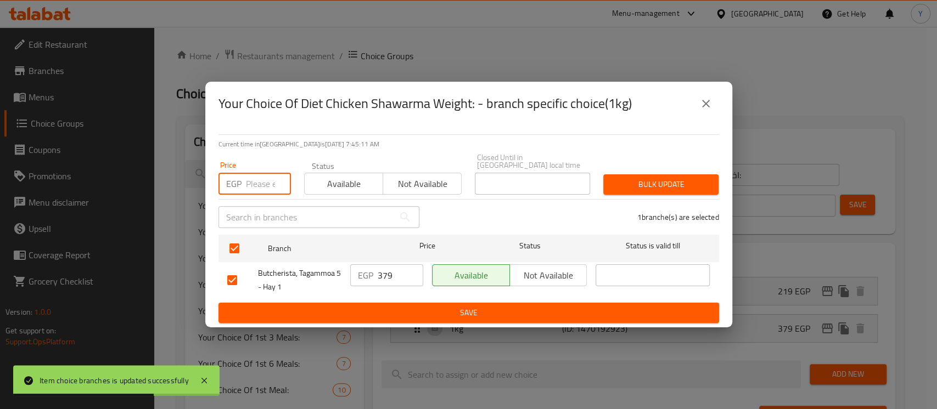
click at [257, 178] on input "number" at bounding box center [268, 184] width 45 height 22
type input "329"
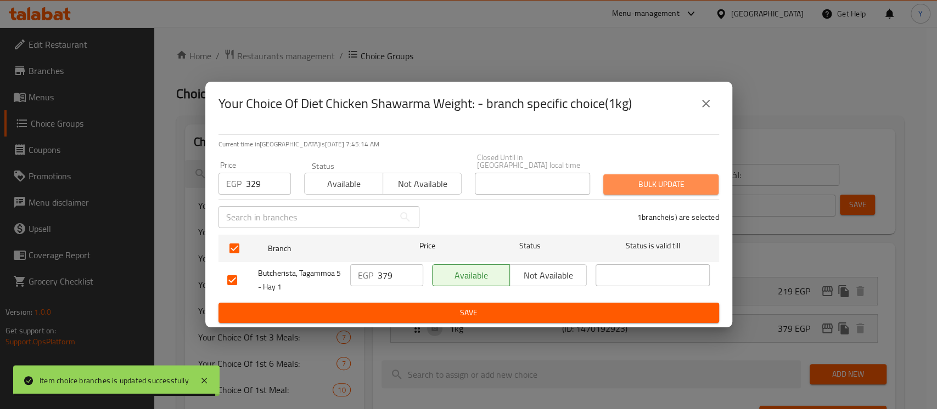
click at [615, 179] on span "Bulk update" at bounding box center [661, 185] width 98 height 14
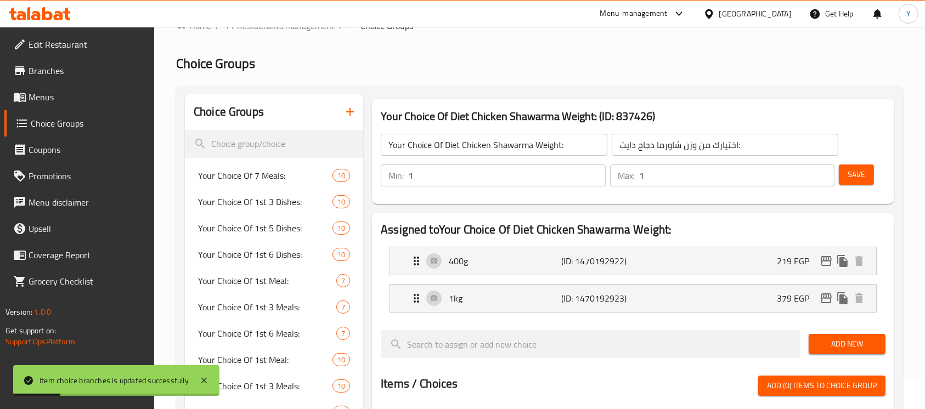
scroll to position [16, 0]
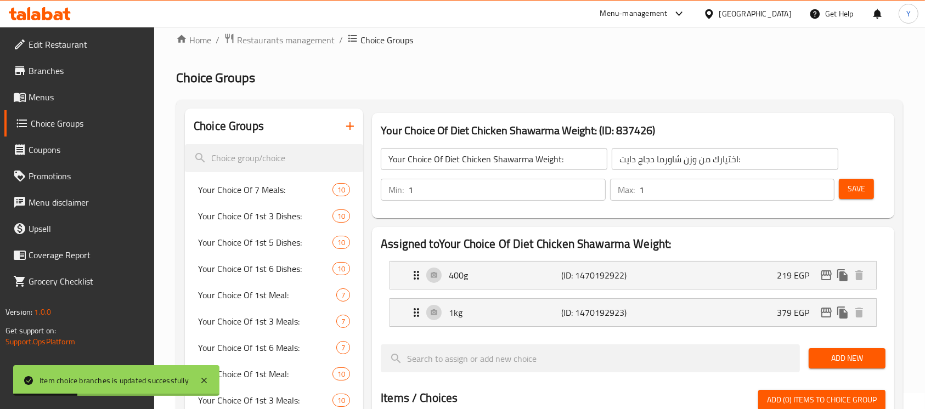
click at [859, 182] on span "Save" at bounding box center [857, 189] width 18 height 14
